Goal: Communication & Community: Answer question/provide support

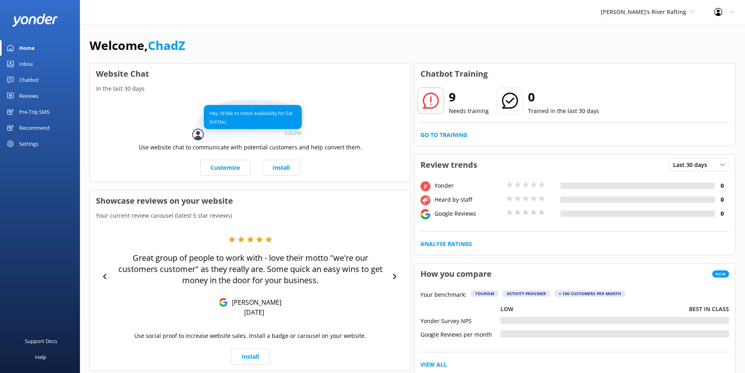
click at [30, 64] on div "Inbox" at bounding box center [26, 64] width 14 height 16
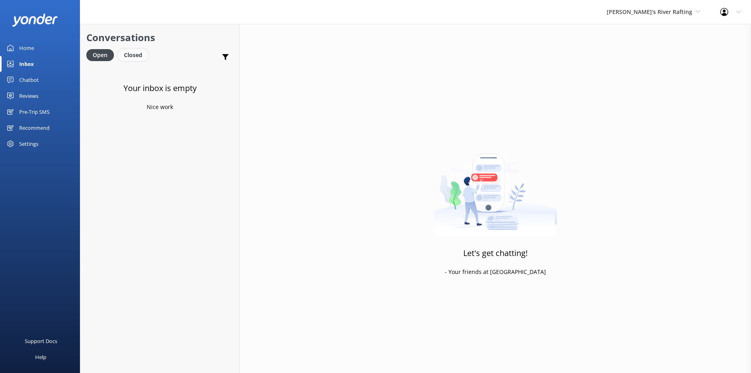
click at [139, 58] on div "Closed" at bounding box center [133, 55] width 30 height 12
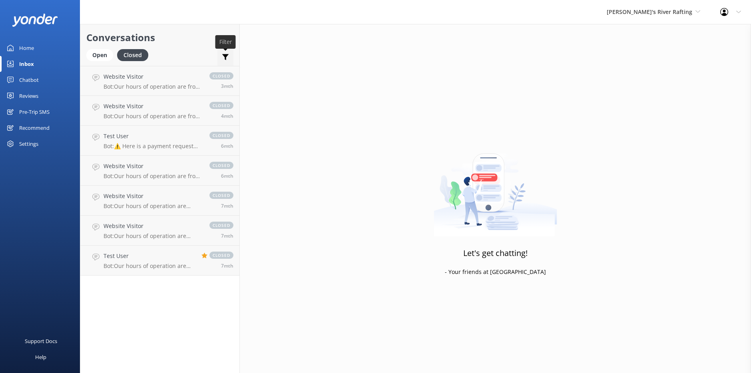
click at [223, 54] on icon at bounding box center [225, 57] width 8 height 8
click at [319, 69] on div "Let's get chatting! - Your friends at [GEOGRAPHIC_DATA]" at bounding box center [495, 210] width 511 height 373
